Goal: Task Accomplishment & Management: Manage account settings

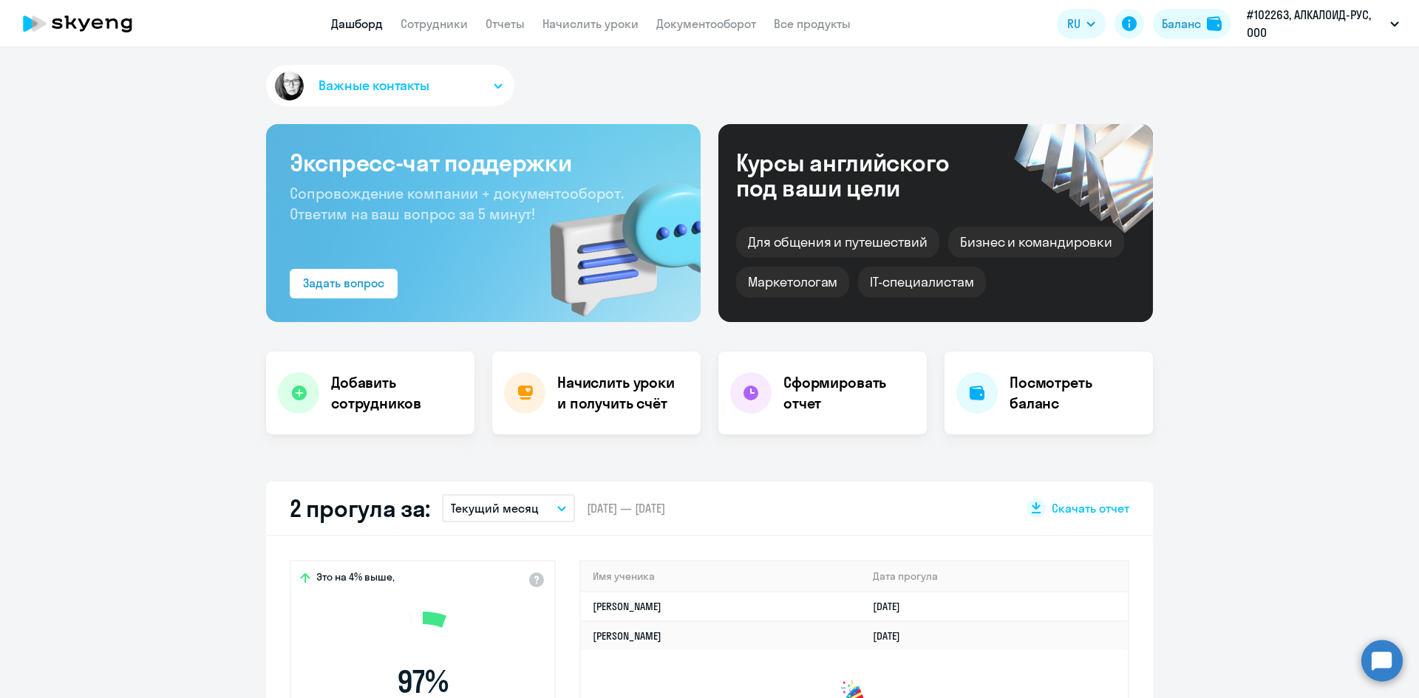
select select "30"
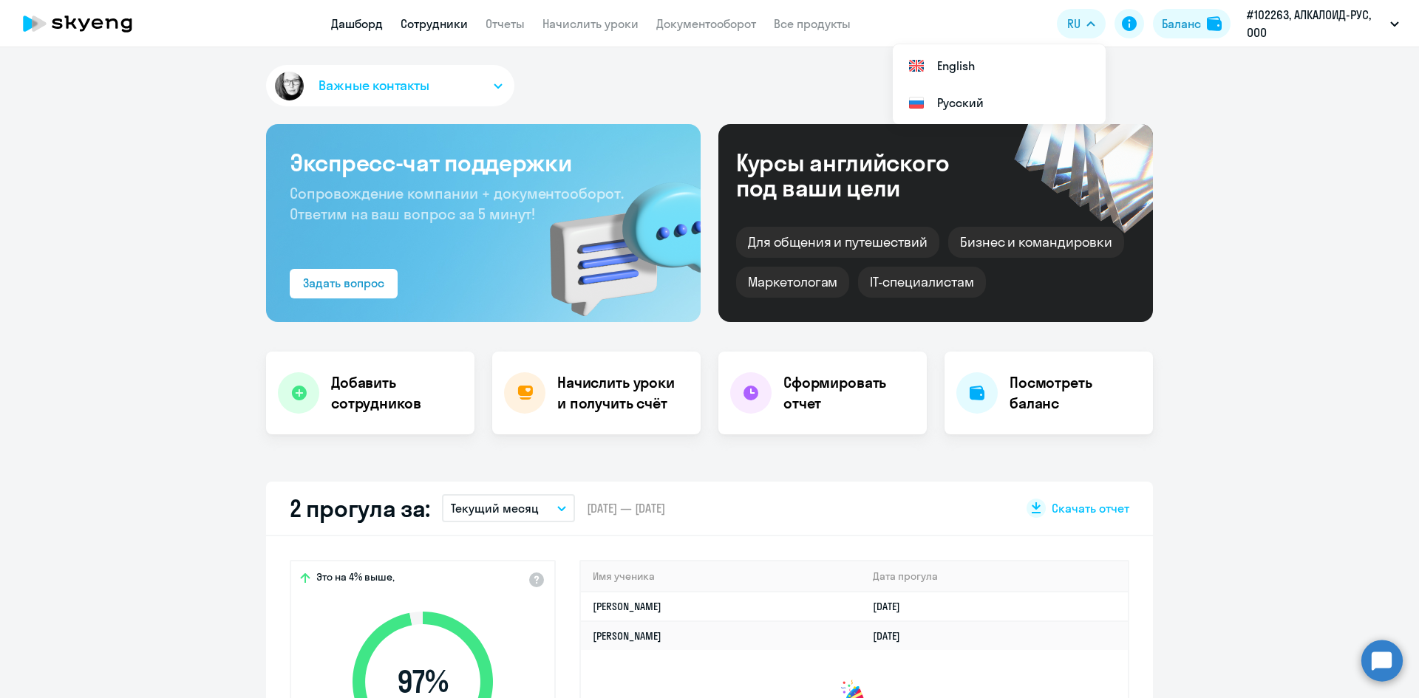
click at [439, 24] on link "Сотрудники" at bounding box center [434, 23] width 67 height 15
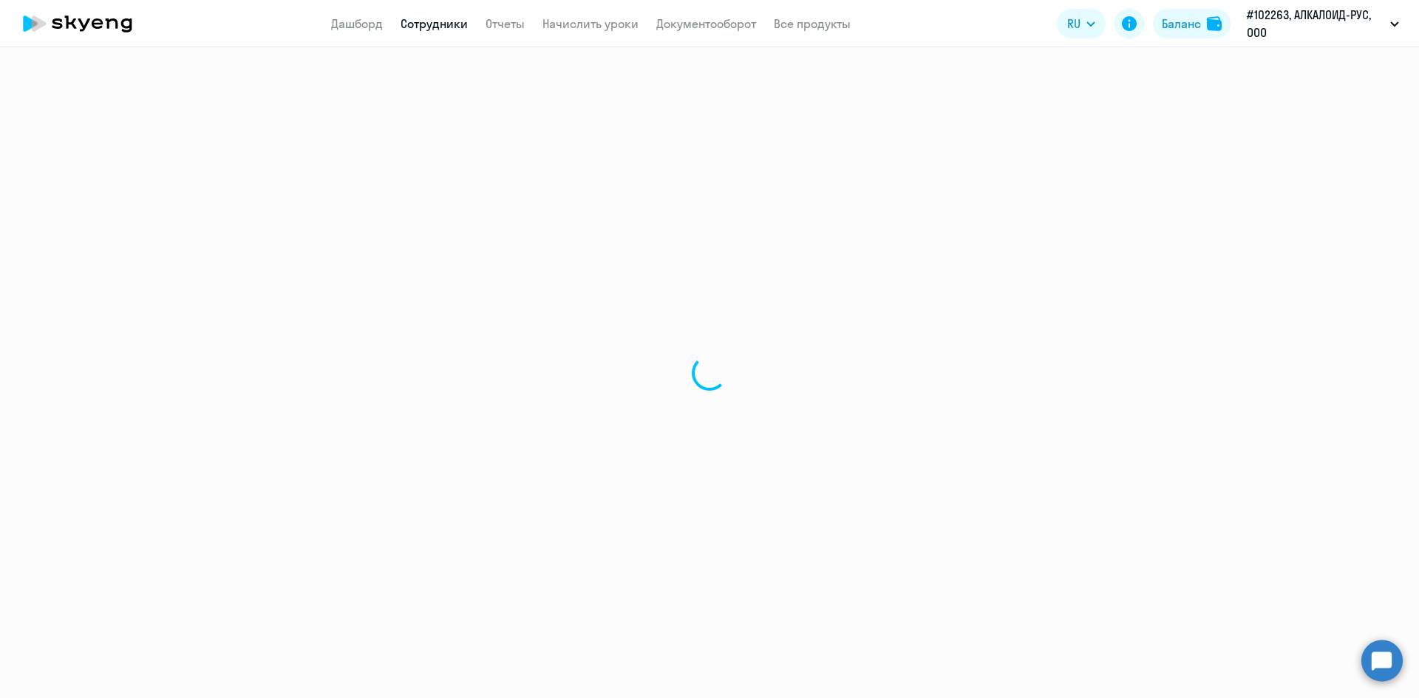
select select "30"
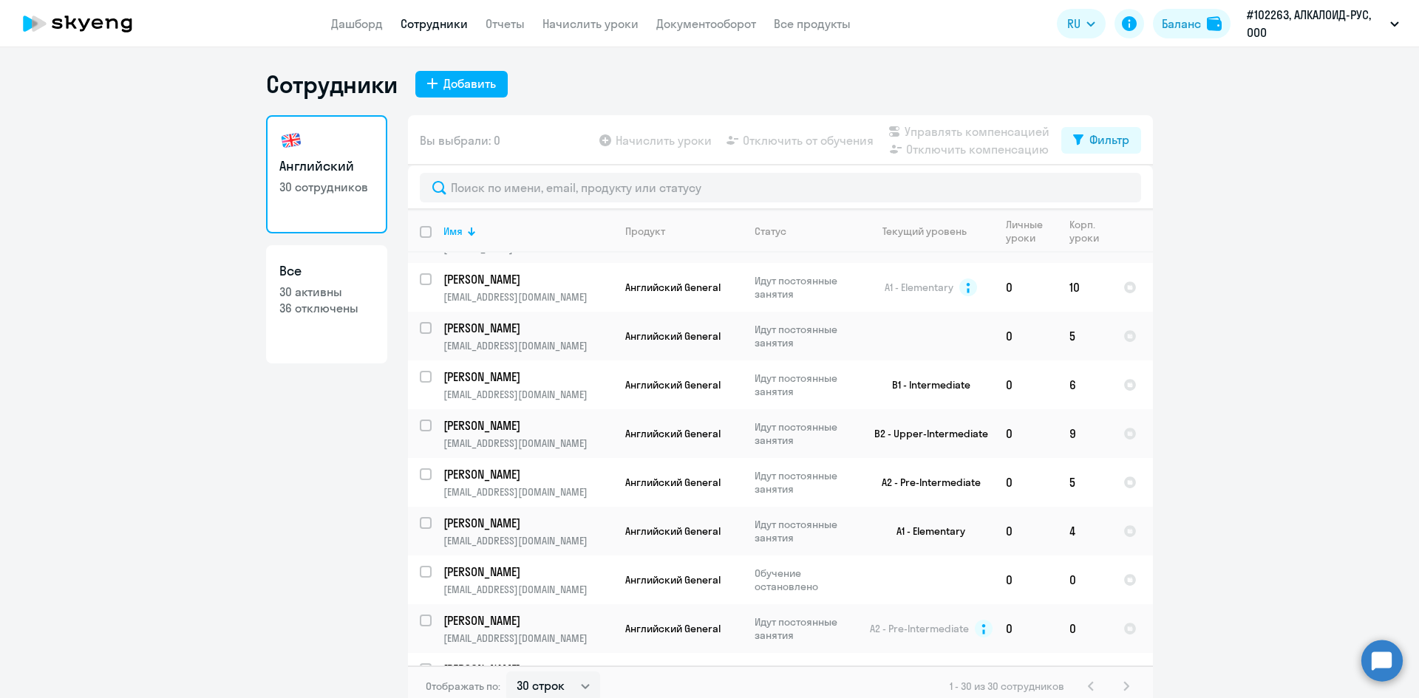
scroll to position [591, 0]
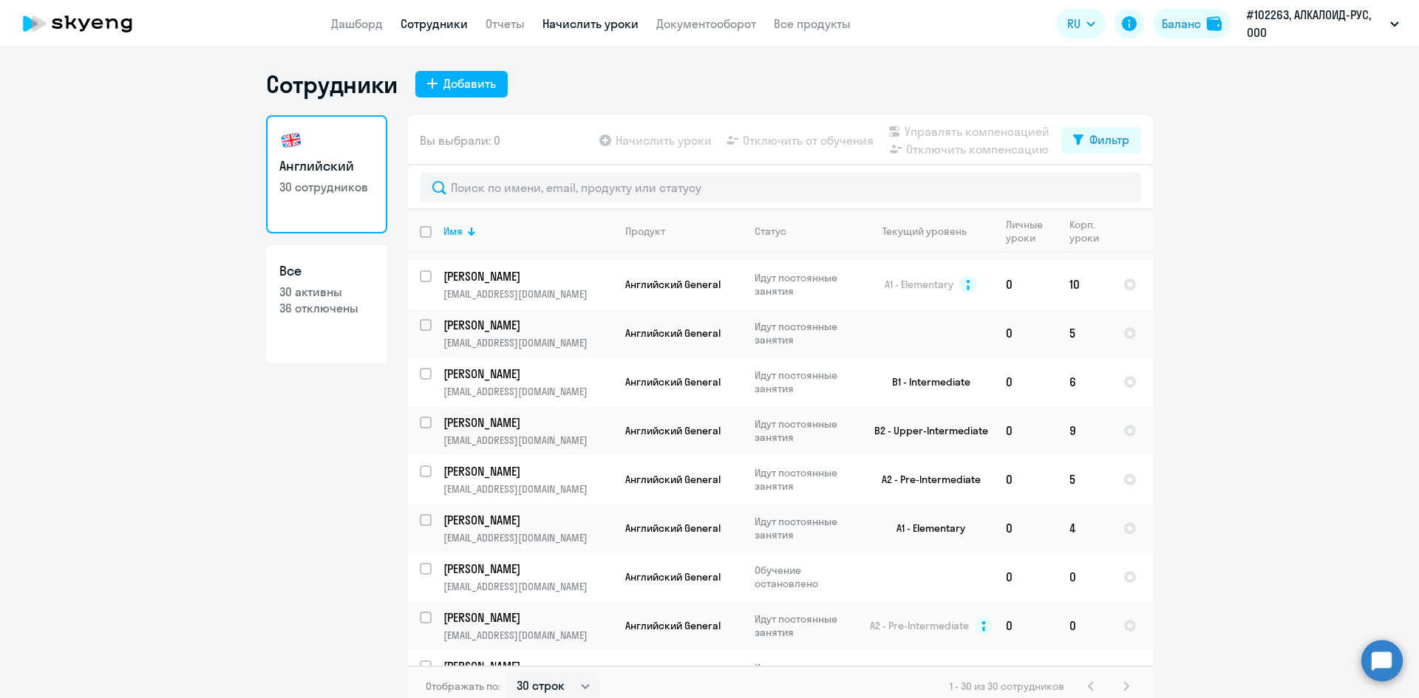
click at [596, 27] on link "Начислить уроки" at bounding box center [590, 23] width 96 height 15
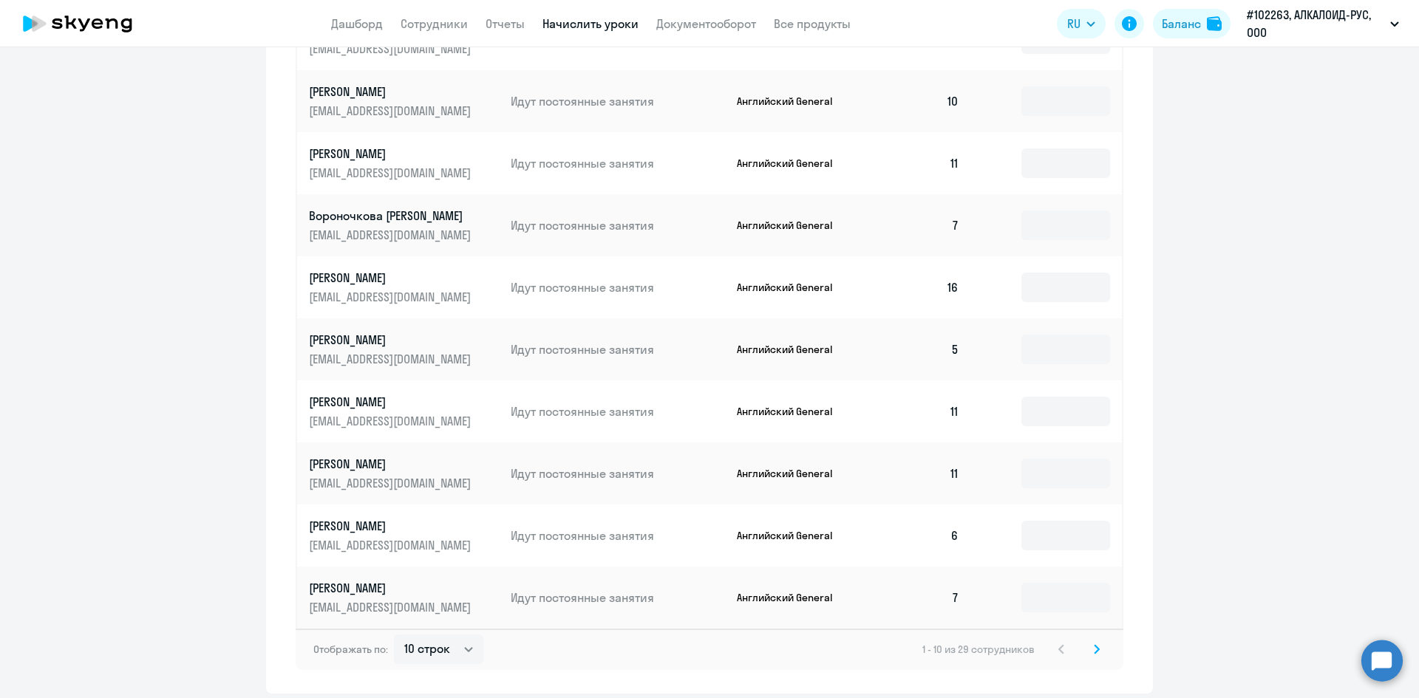
scroll to position [802, 0]
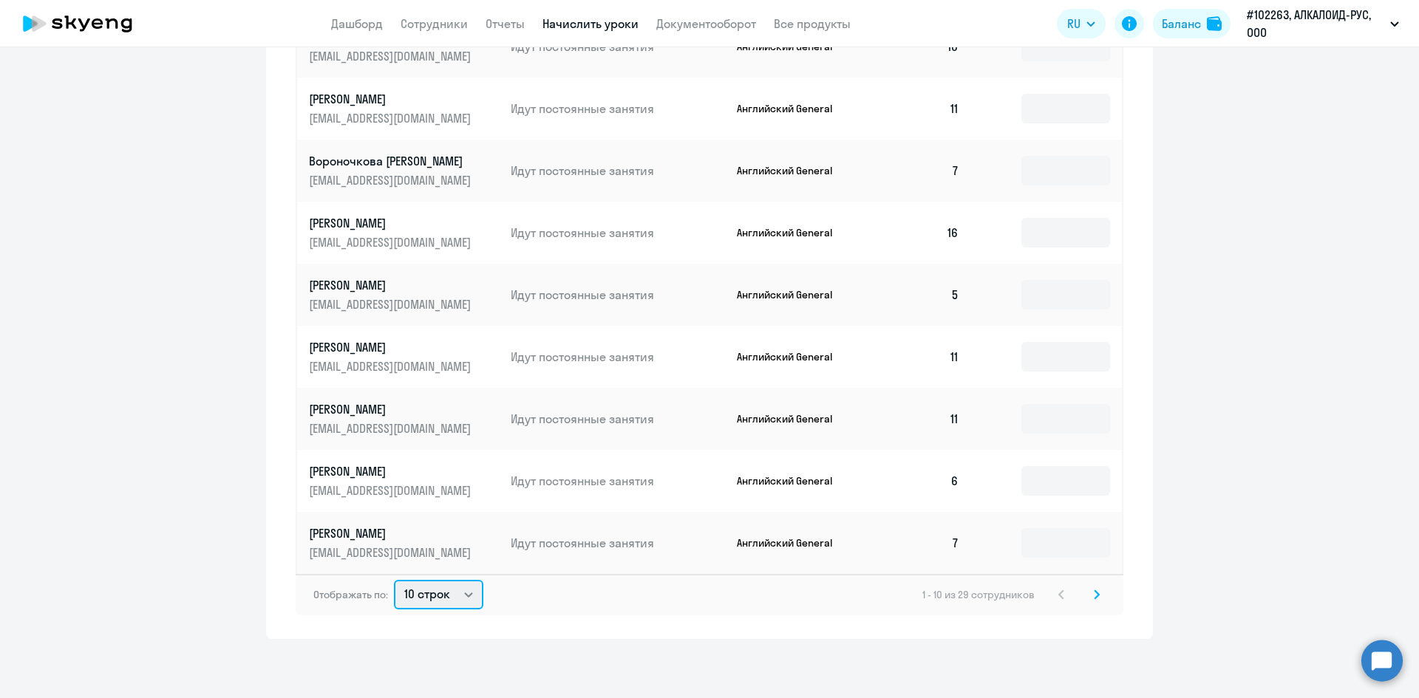
click at [432, 594] on select "10 строк 30 строк 50 строк" at bounding box center [438, 595] width 89 height 30
select select "50"
click at [394, 580] on select "10 строк 30 строк 50 строк" at bounding box center [438, 595] width 89 height 30
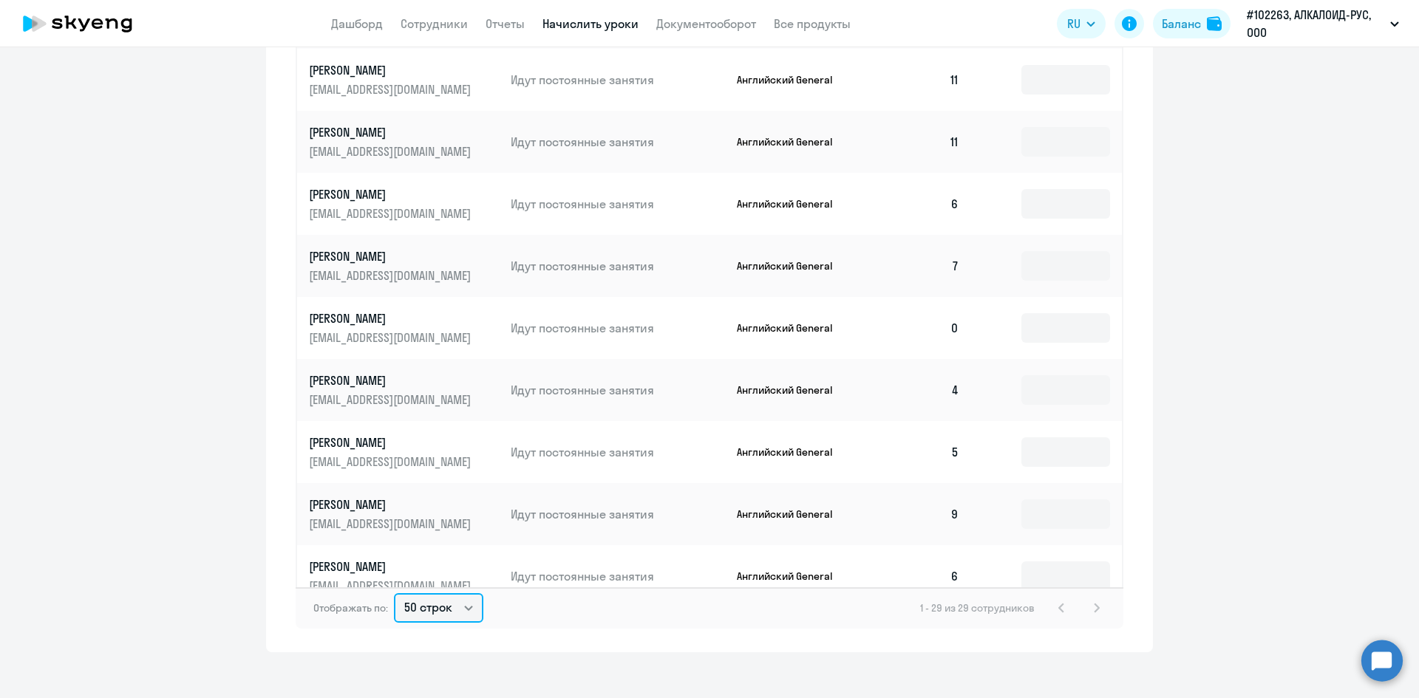
scroll to position [296, 0]
